Goal: Task Accomplishment & Management: Complete application form

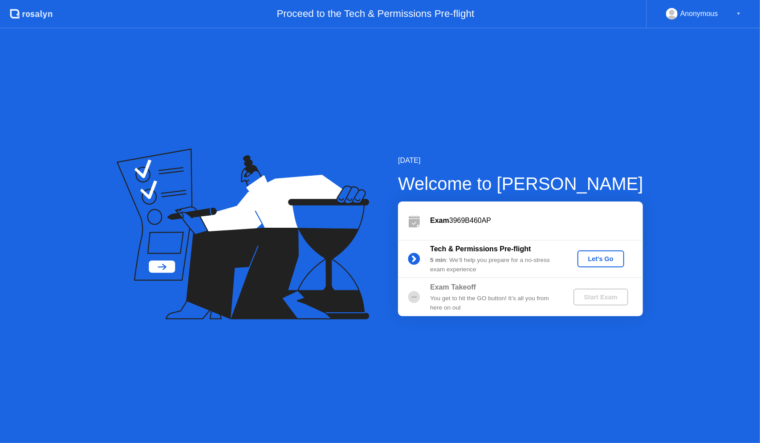
click at [605, 261] on div "Let's Go" at bounding box center [601, 259] width 40 height 7
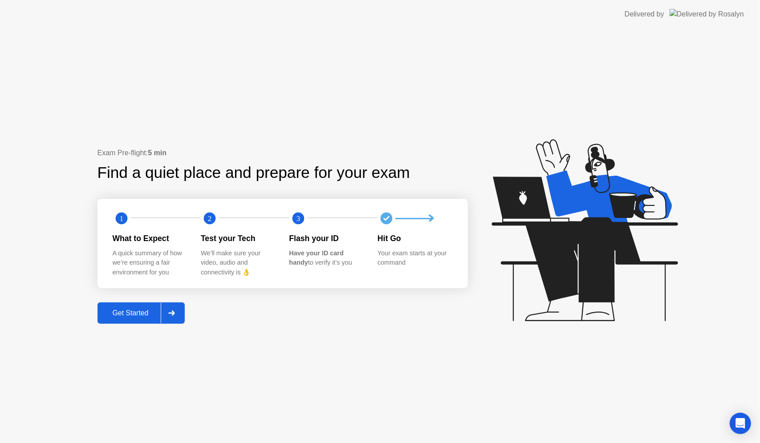
click at [113, 310] on div "Get Started" at bounding box center [130, 313] width 61 height 8
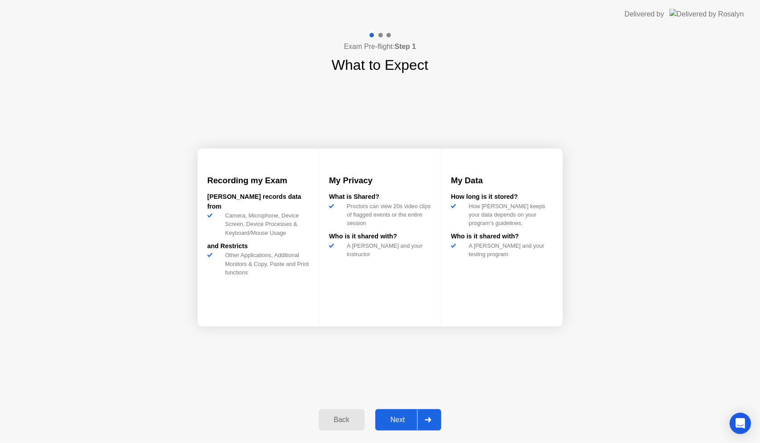
click at [417, 412] on button "Next" at bounding box center [408, 420] width 66 height 21
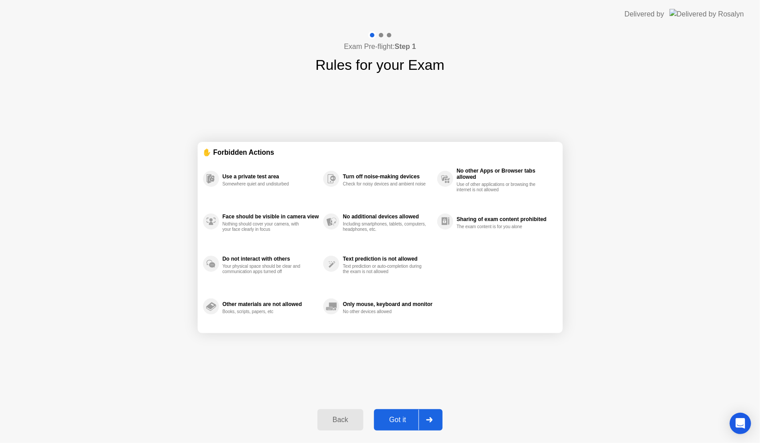
click at [404, 422] on div "Got it" at bounding box center [398, 420] width 42 height 8
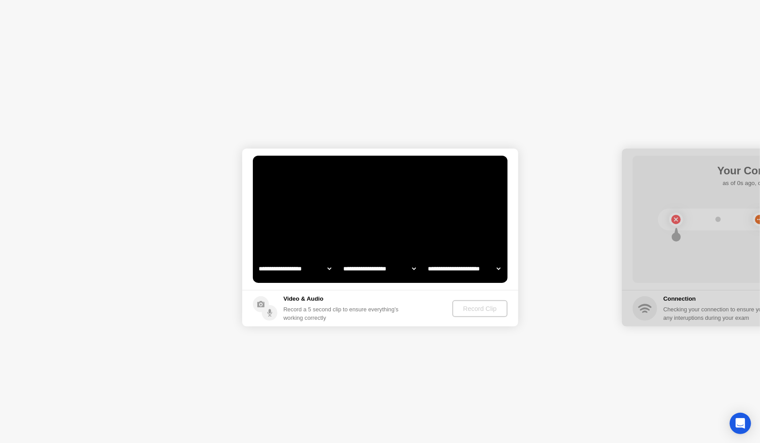
select select "**********"
select select "*******"
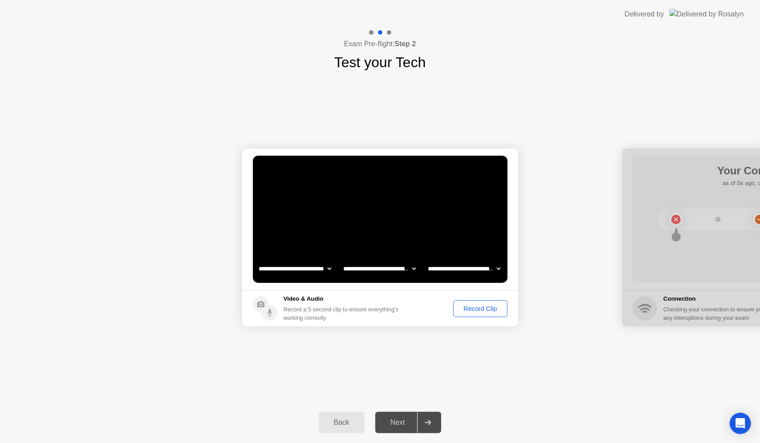
click at [496, 269] on select "**********" at bounding box center [464, 269] width 76 height 18
click at [495, 311] on div "Record Clip" at bounding box center [480, 308] width 48 height 7
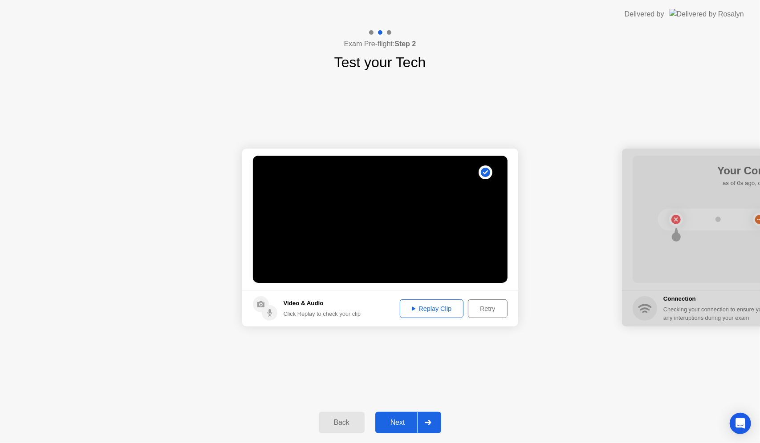
click at [392, 421] on div "Next" at bounding box center [398, 423] width 40 height 8
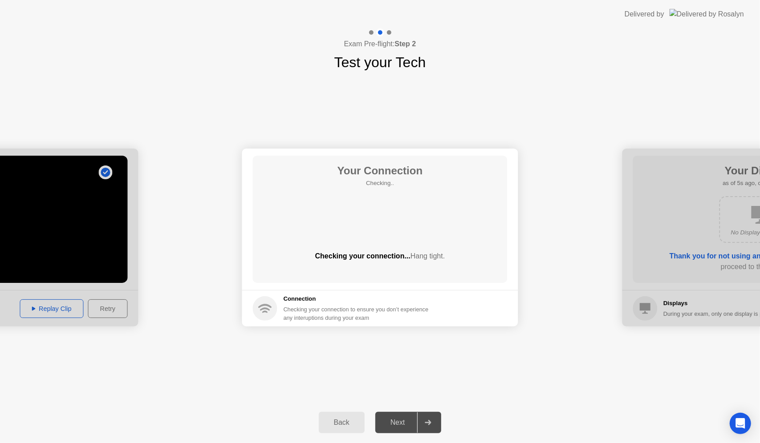
click at [383, 228] on div "Your Connection Checking.. Checking your connection... Hang tight." at bounding box center [380, 219] width 255 height 127
click at [403, 423] on div "Next" at bounding box center [398, 423] width 40 height 8
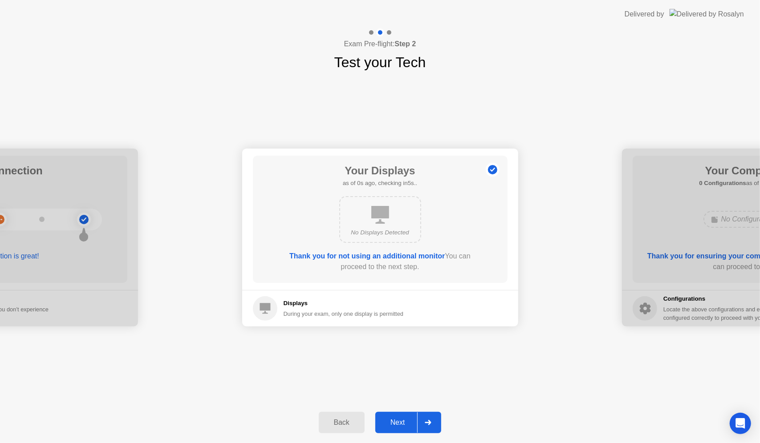
click at [405, 425] on div "Next" at bounding box center [398, 423] width 40 height 8
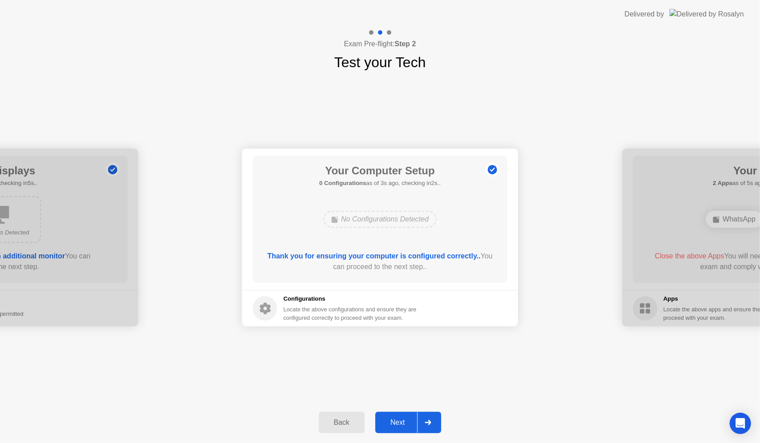
click at [406, 424] on div "Next" at bounding box center [398, 423] width 40 height 8
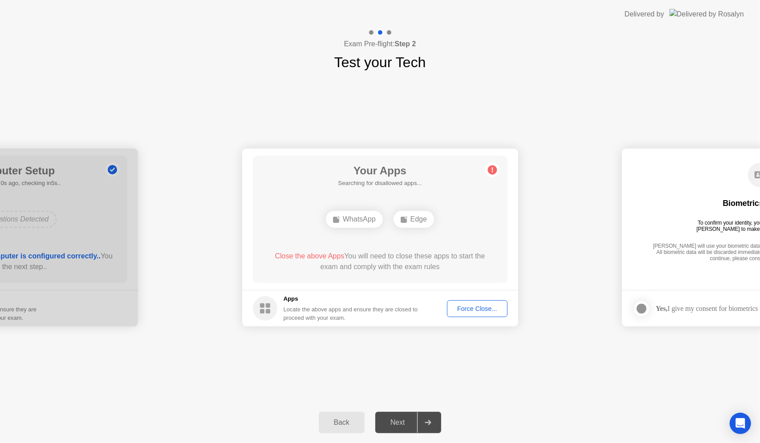
click at [489, 312] on div "Force Close..." at bounding box center [477, 308] width 54 height 7
click at [468, 310] on div "Force Close..." at bounding box center [477, 308] width 54 height 7
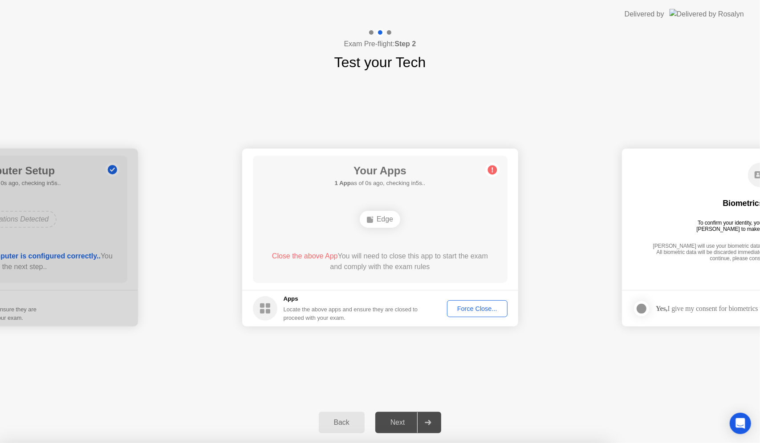
click at [488, 311] on div "Force Close..." at bounding box center [477, 308] width 54 height 7
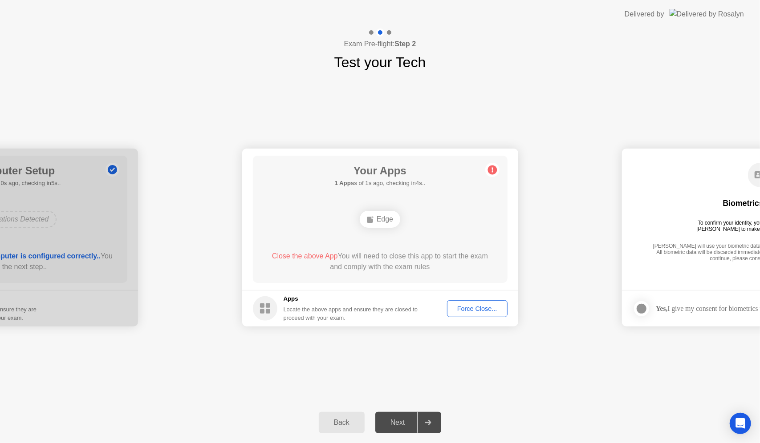
click at [476, 310] on div "Force Close..." at bounding box center [477, 308] width 54 height 7
click at [484, 306] on div "Force Close..." at bounding box center [477, 308] width 54 height 7
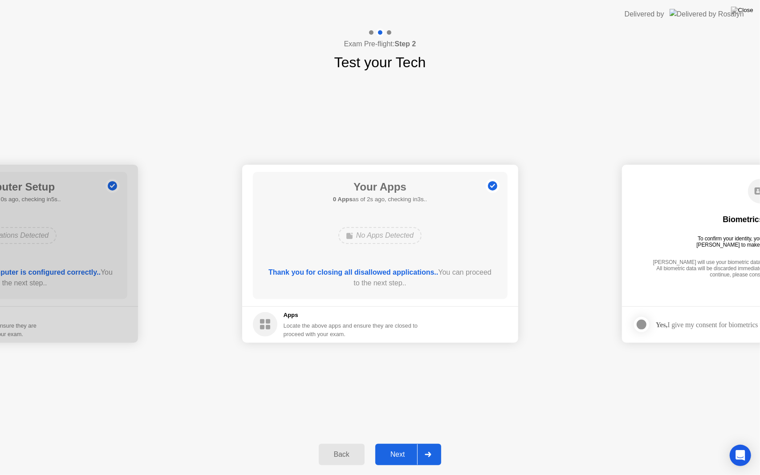
click at [402, 443] on button "Next" at bounding box center [408, 454] width 66 height 21
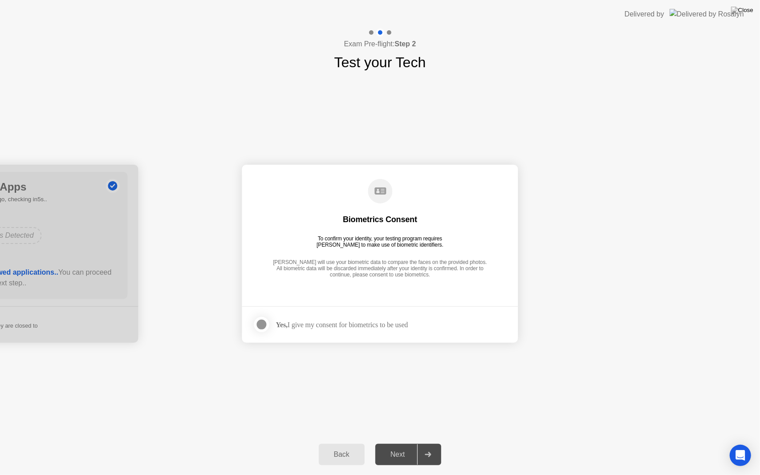
drag, startPoint x: 412, startPoint y: 294, endPoint x: 406, endPoint y: 312, distance: 19.0
click at [412, 295] on main "Biometrics Consent To confirm your identity, your testing program requires [PER…" at bounding box center [380, 236] width 276 height 142
drag, startPoint x: 349, startPoint y: 326, endPoint x: 267, endPoint y: 329, distance: 82.0
click at [345, 328] on div "Yes, I give my consent for biometrics to be used" at bounding box center [342, 325] width 132 height 8
click at [265, 327] on div at bounding box center [261, 324] width 11 height 11
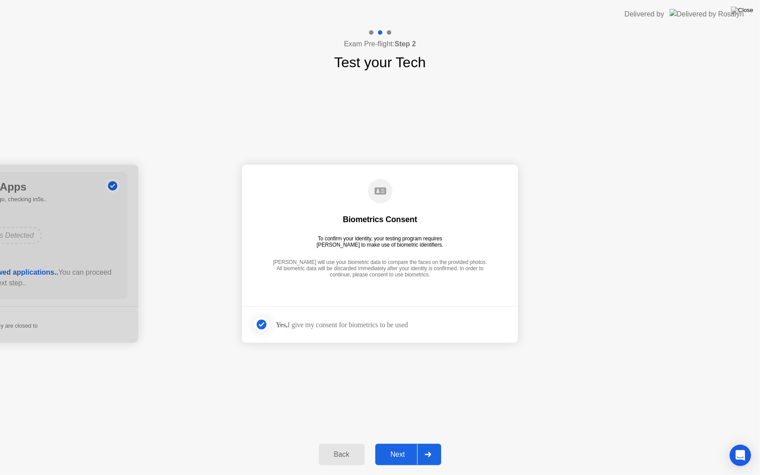
click at [394, 443] on div "Next" at bounding box center [398, 455] width 40 height 8
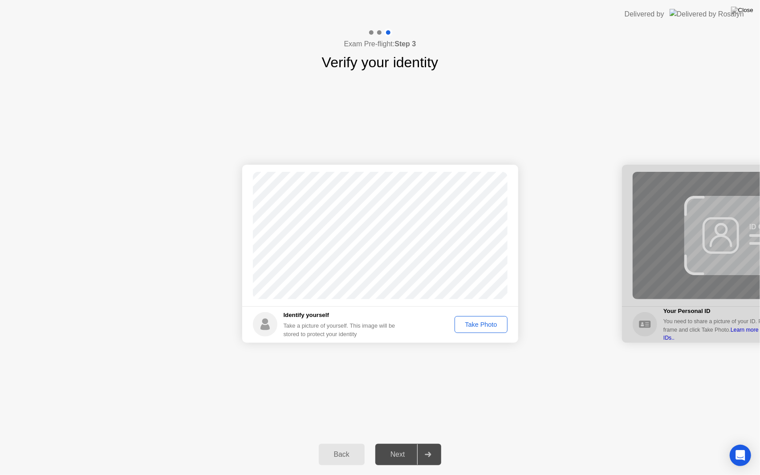
click at [498, 328] on div "Take Photo" at bounding box center [481, 324] width 46 height 7
click at [390, 443] on button "Next" at bounding box center [408, 454] width 66 height 21
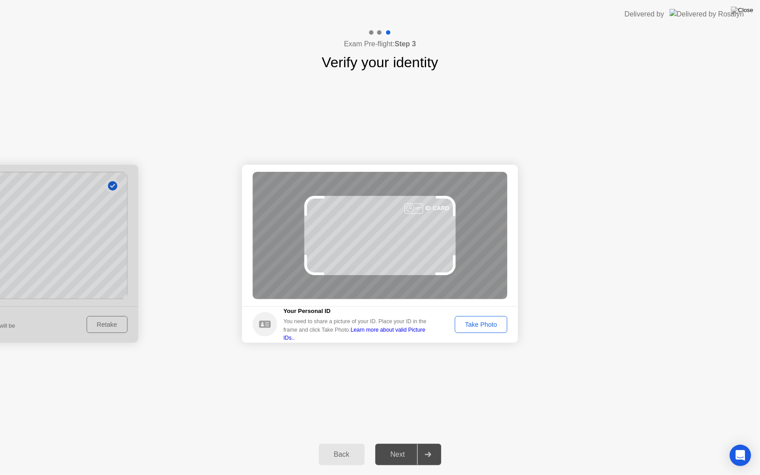
click at [499, 328] on div "Take Photo" at bounding box center [481, 324] width 46 height 7
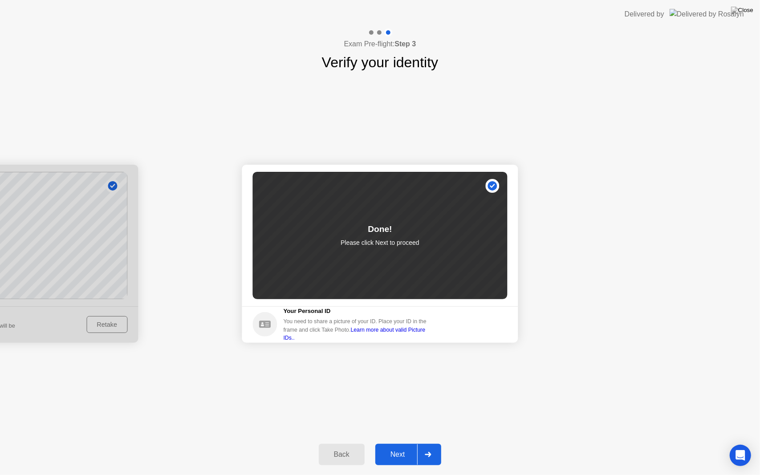
click at [409, 443] on div "Next" at bounding box center [398, 455] width 40 height 8
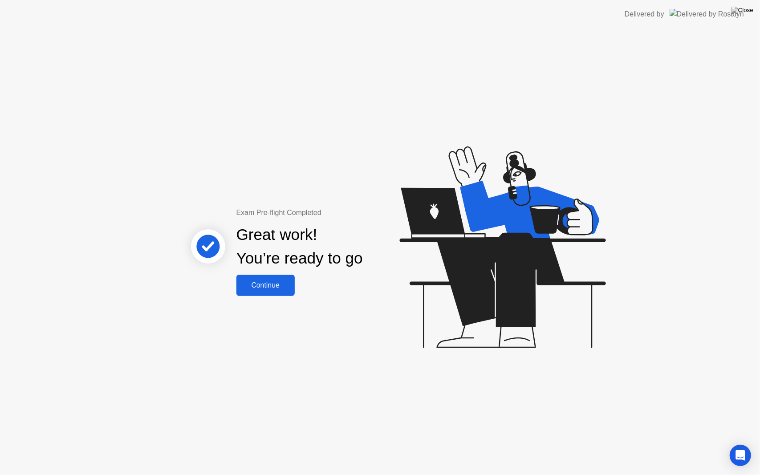
click at [263, 280] on button "Continue" at bounding box center [265, 285] width 58 height 21
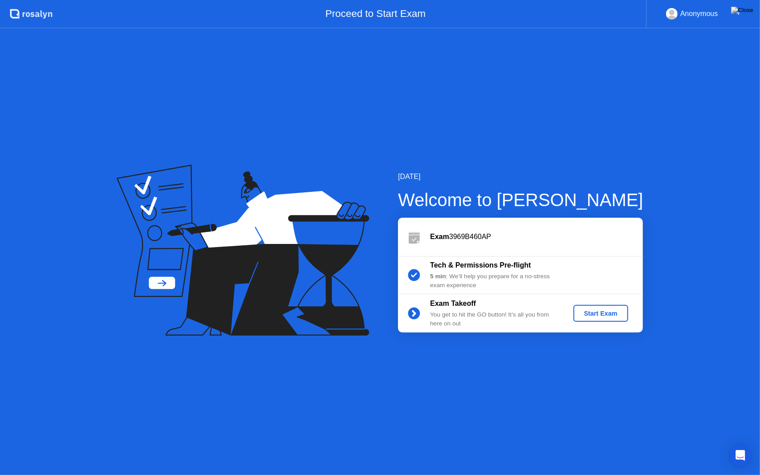
click at [593, 311] on div "Start Exam" at bounding box center [601, 313] width 48 height 7
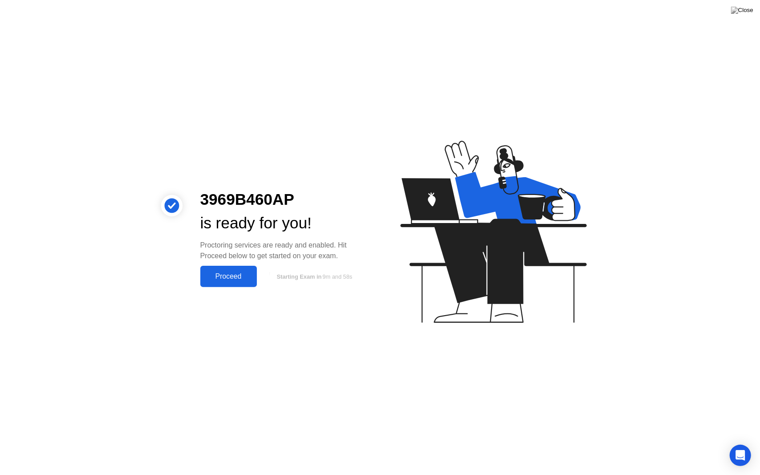
click at [226, 277] on div "Proceed" at bounding box center [228, 276] width 51 height 8
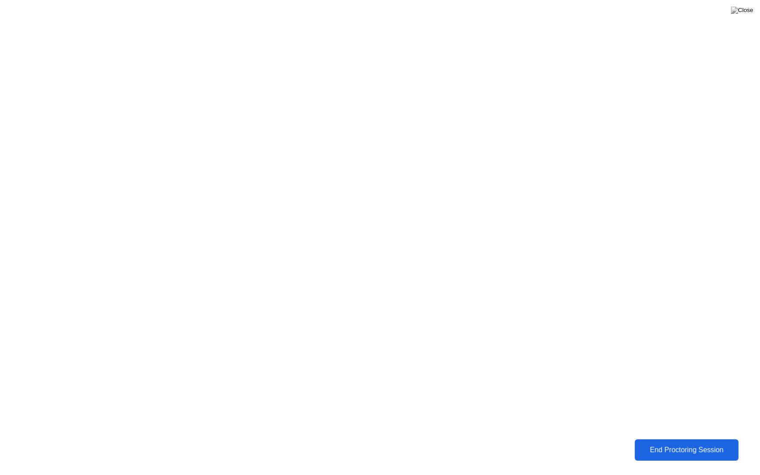
click at [688, 443] on div "End Proctoring Session" at bounding box center [686, 450] width 99 height 8
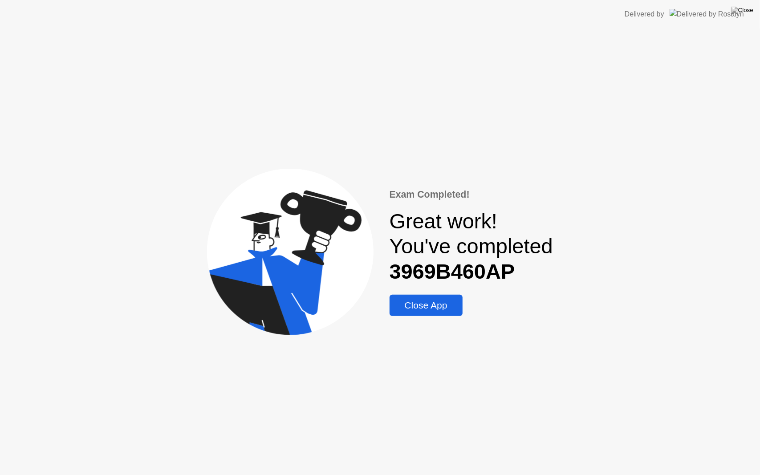
click at [439, 308] on div "Close App" at bounding box center [426, 305] width 68 height 11
